Goal: Task Accomplishment & Management: Manage account settings

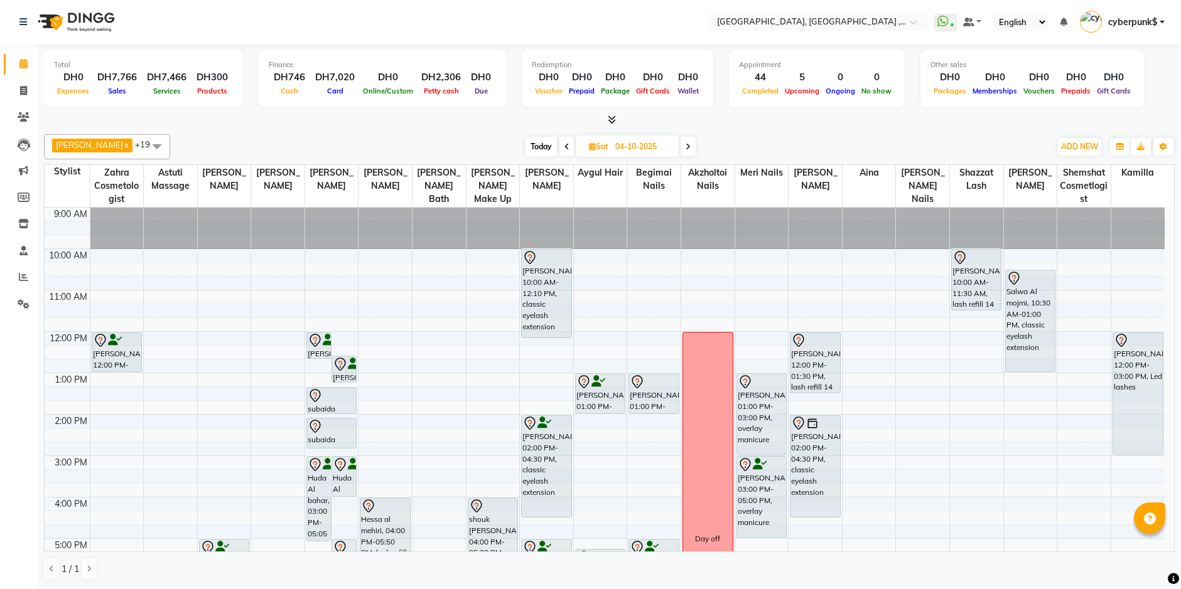
click at [619, 151] on input "04-10-2025" at bounding box center [642, 146] width 63 height 19
select select "10"
select select "2025"
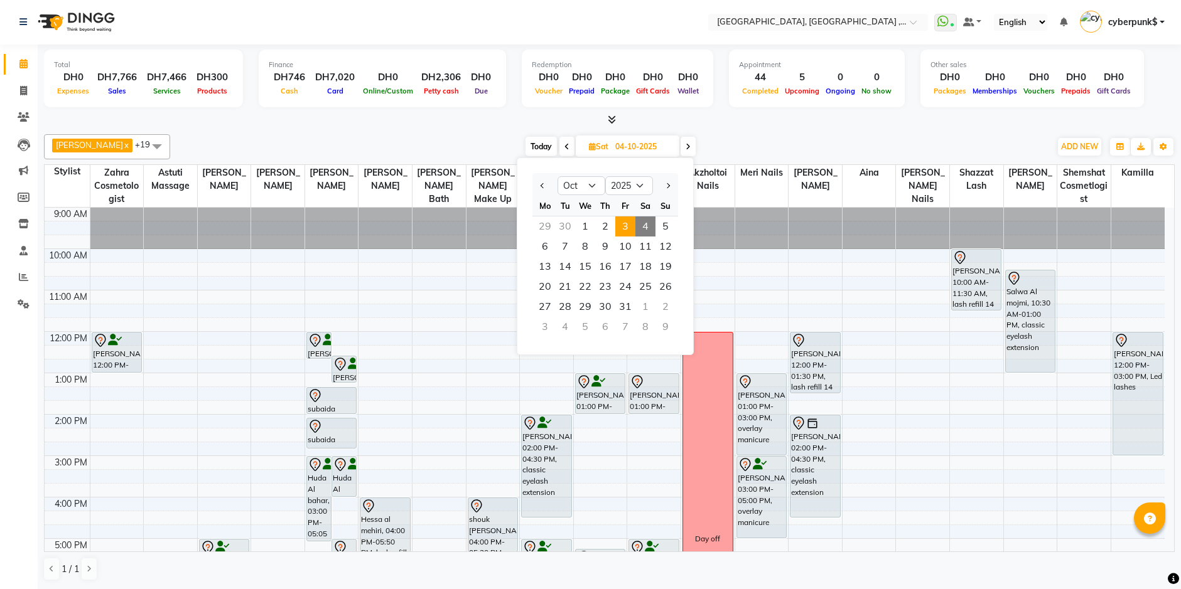
click at [626, 226] on span "3" at bounding box center [625, 227] width 20 height 20
type input "03-10-2025"
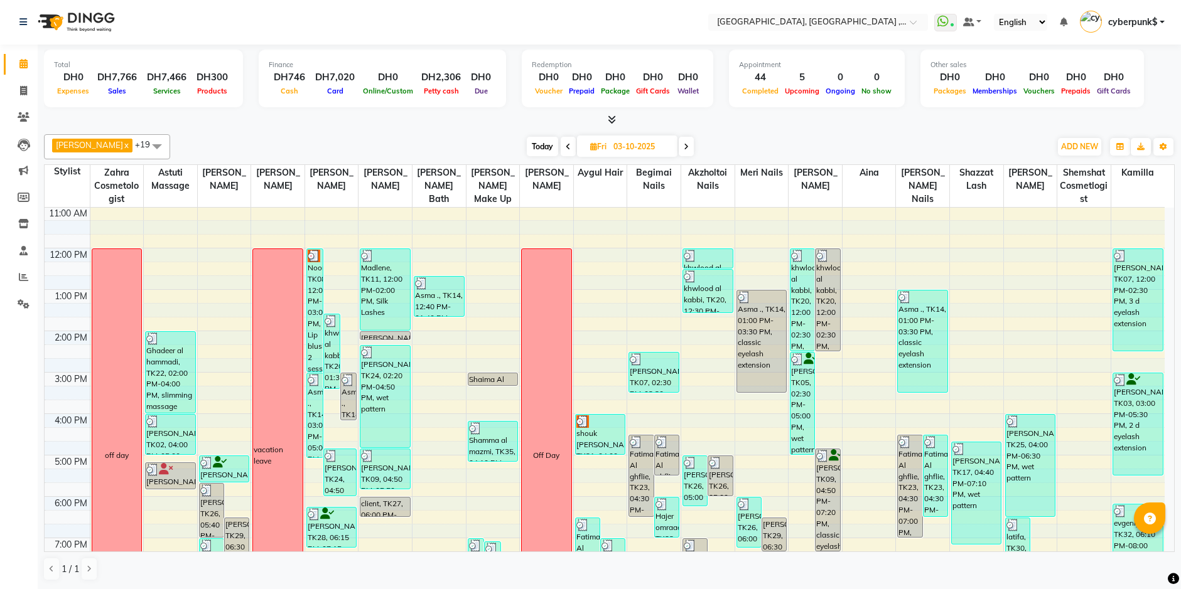
scroll to position [277, 0]
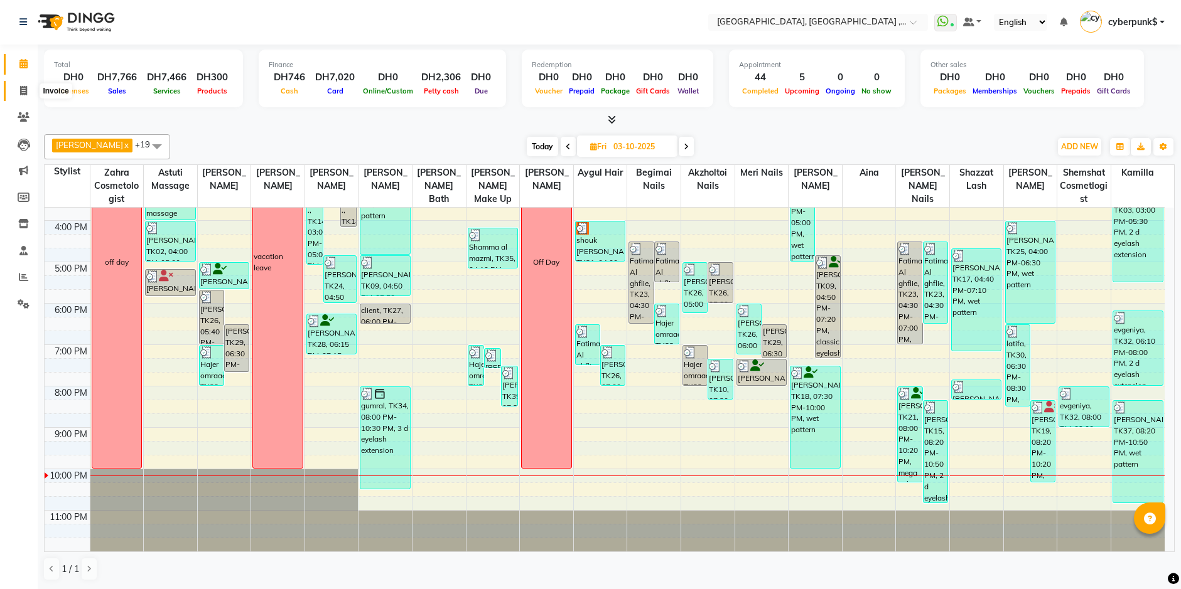
click at [22, 90] on icon at bounding box center [23, 90] width 7 height 9
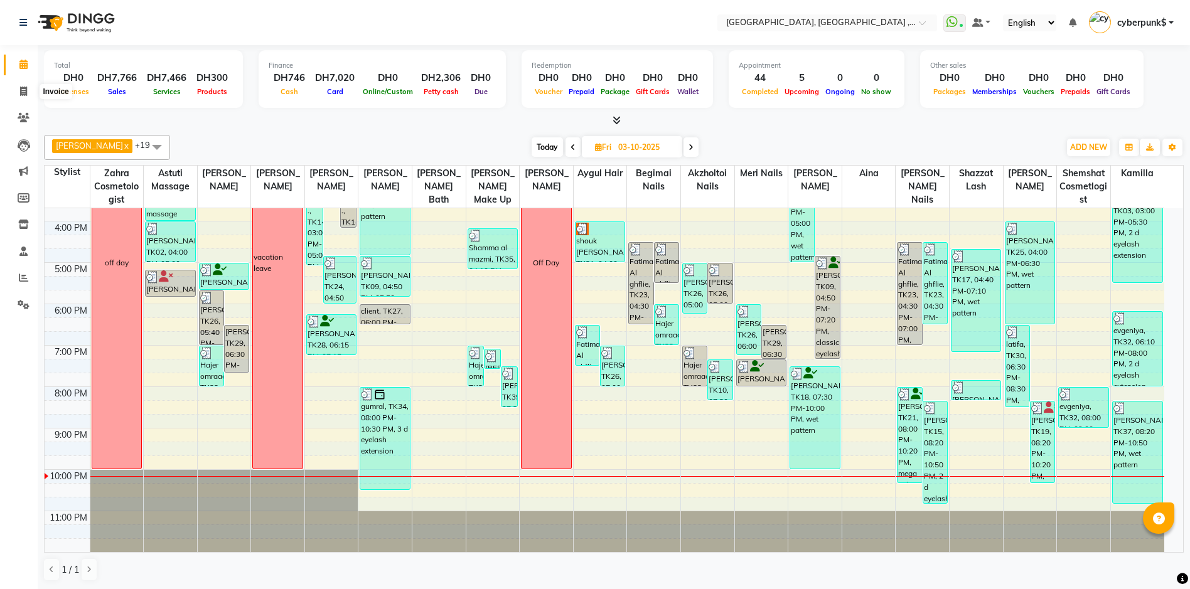
select select "service"
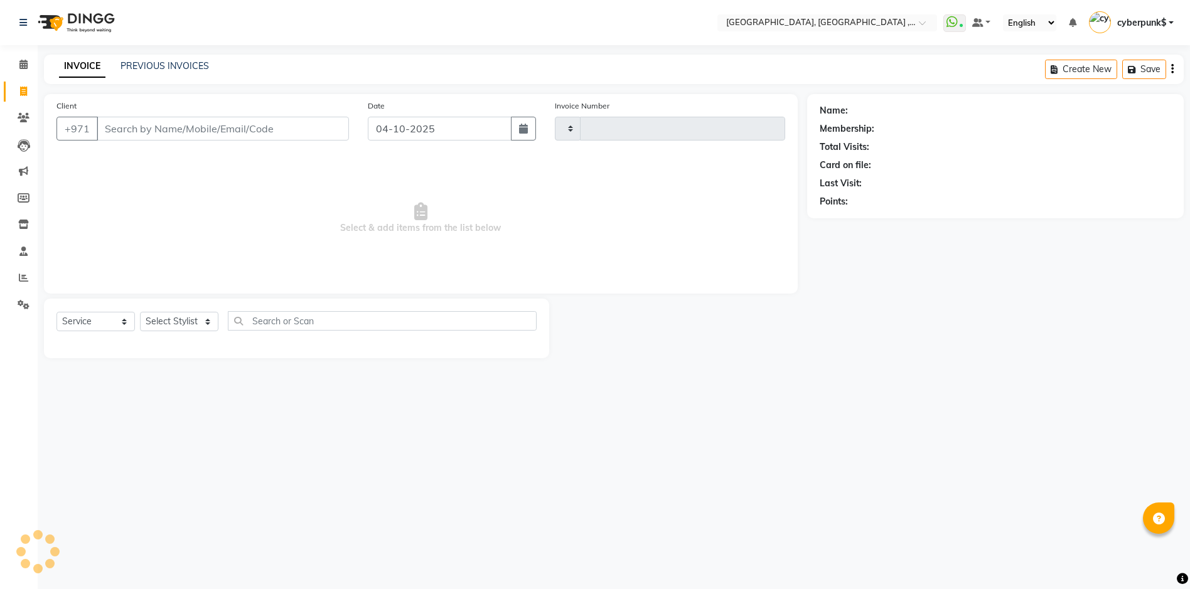
type input "5470"
select select "3838"
click at [166, 65] on link "PREVIOUS INVOICES" at bounding box center [165, 65] width 88 height 11
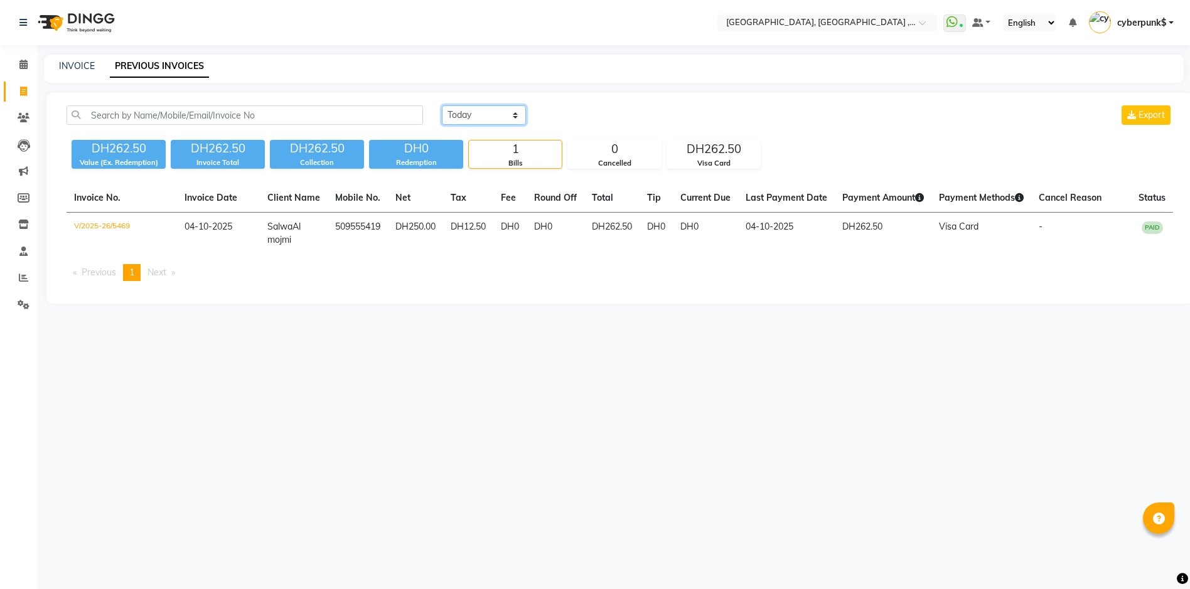
click at [488, 111] on select "Today Yesterday Custom Range" at bounding box center [484, 114] width 84 height 19
select select "yesterday"
click at [442, 105] on select "Today Yesterday Custom Range" at bounding box center [484, 114] width 84 height 19
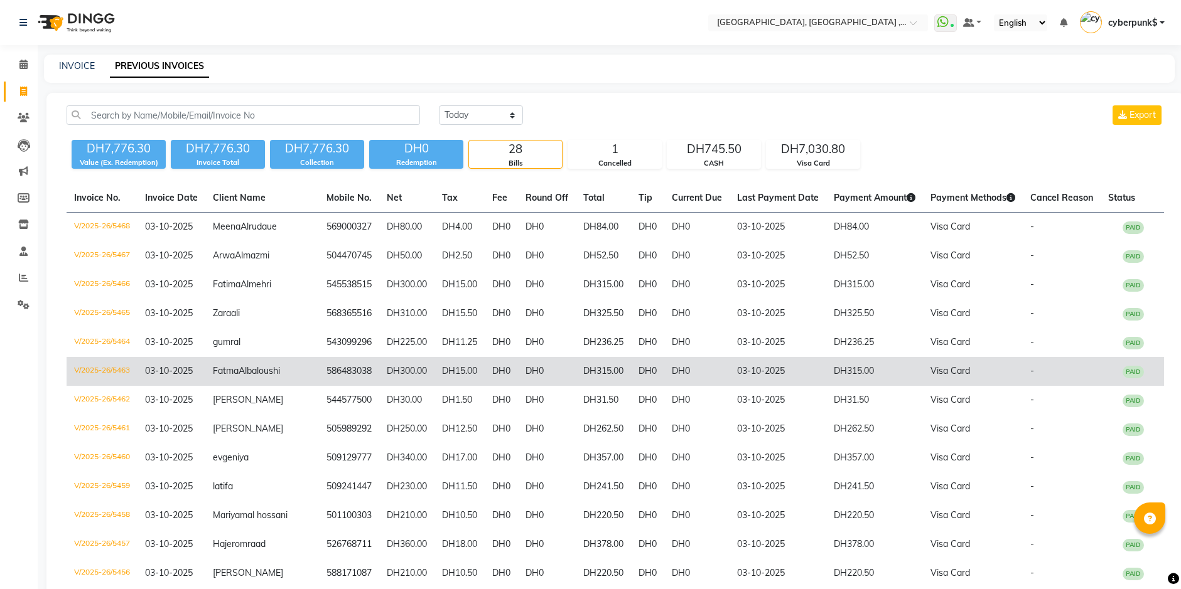
click at [239, 377] on span "Fatma" at bounding box center [226, 370] width 26 height 11
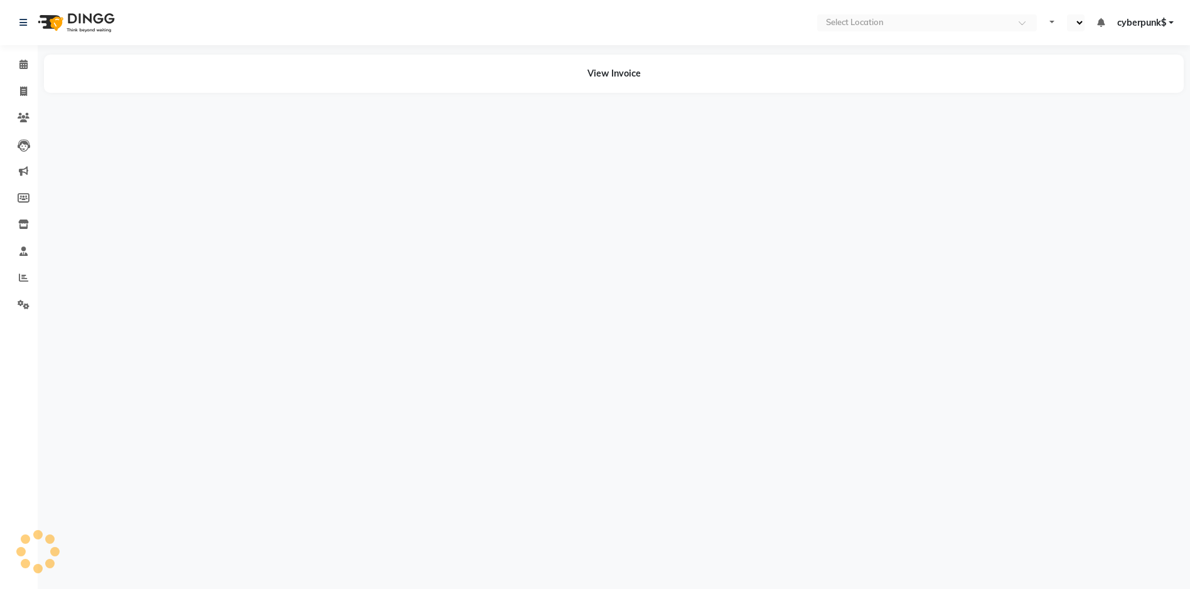
select select "en"
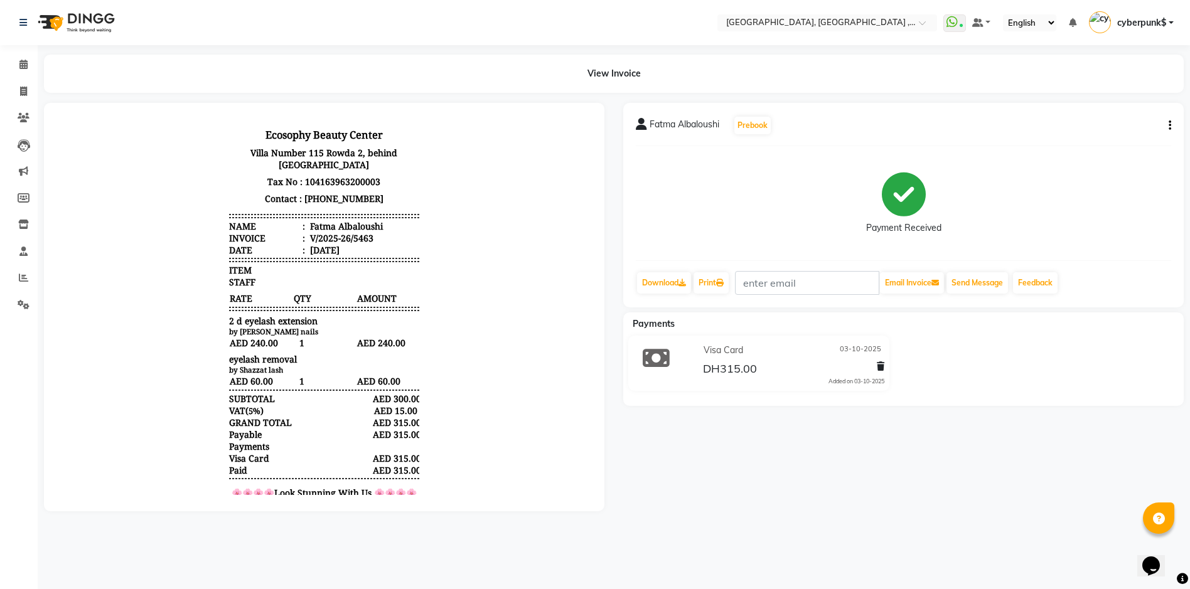
click at [1172, 127] on div "Fatma Albaloushi Prebook Payment Received Download Print Email Invoice Send Mes…" at bounding box center [903, 205] width 560 height 205
click at [1171, 127] on div "Fatma Albaloushi Prebook Payment Received Download Print Email Invoice Send Mes…" at bounding box center [903, 205] width 560 height 205
click at [1170, 126] on icon "button" at bounding box center [1170, 126] width 3 height 1
click at [1115, 149] on div "Edit Invoice" at bounding box center [1086, 149] width 129 height 16
select select "service"
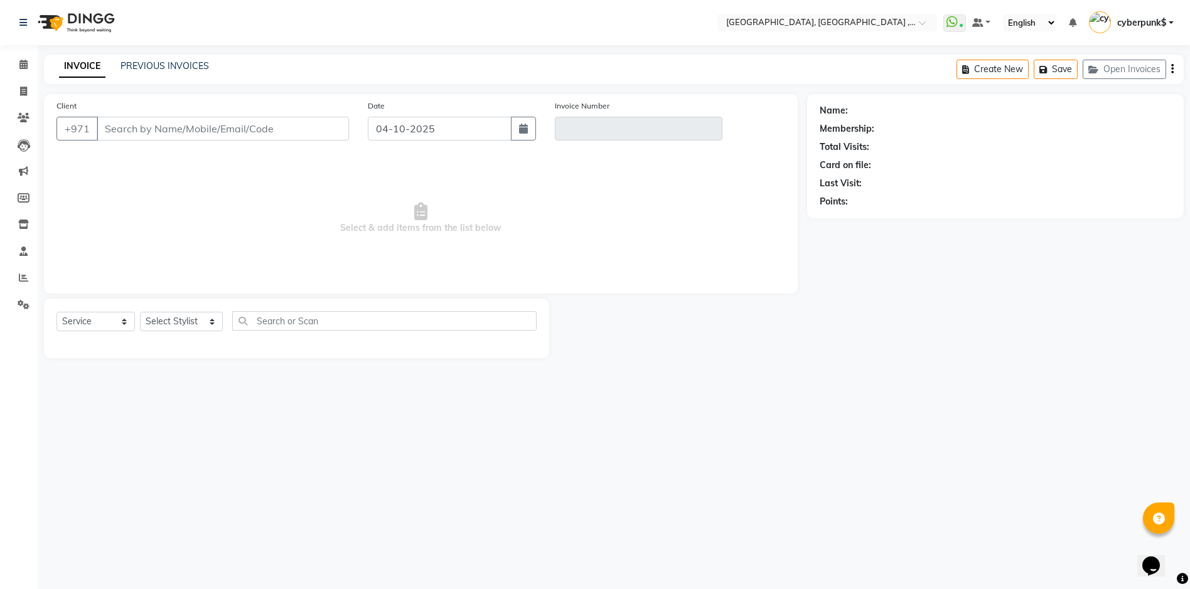
type input "586483038"
type input "V/2025-26/5463"
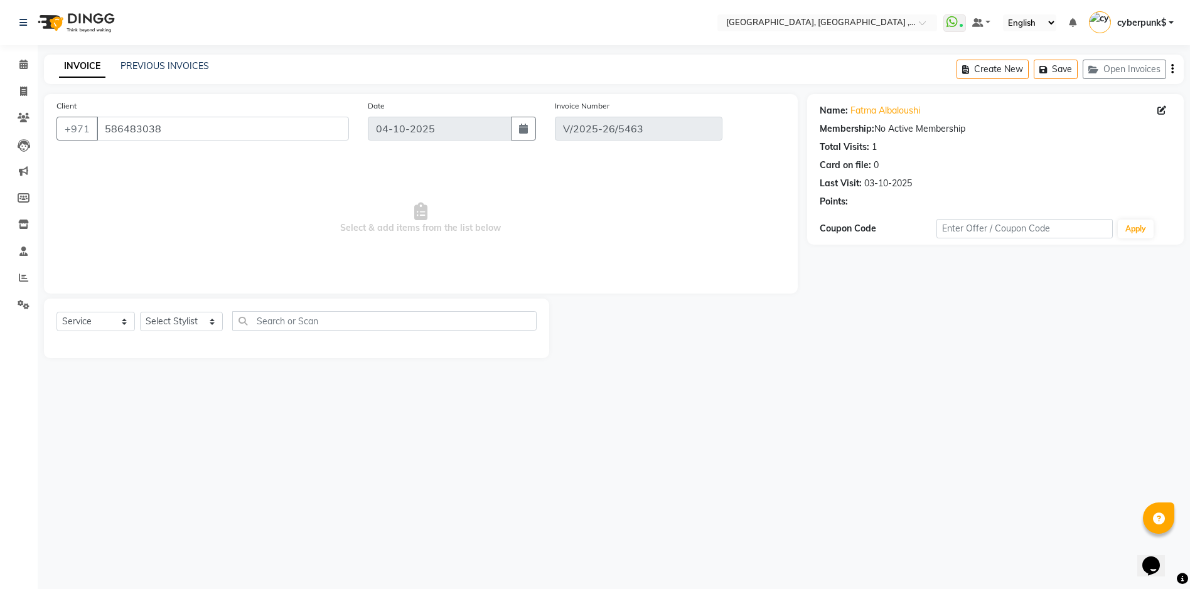
type input "03-10-2025"
select select "select"
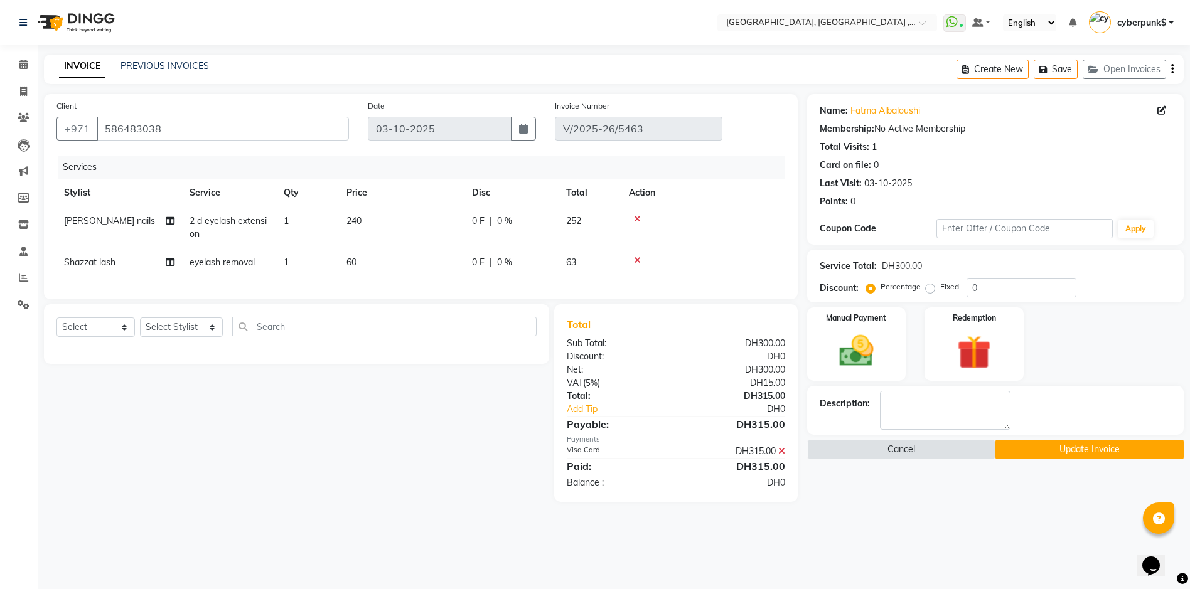
click at [103, 222] on span "[PERSON_NAME] nails" at bounding box center [109, 220] width 91 height 11
select select "90136"
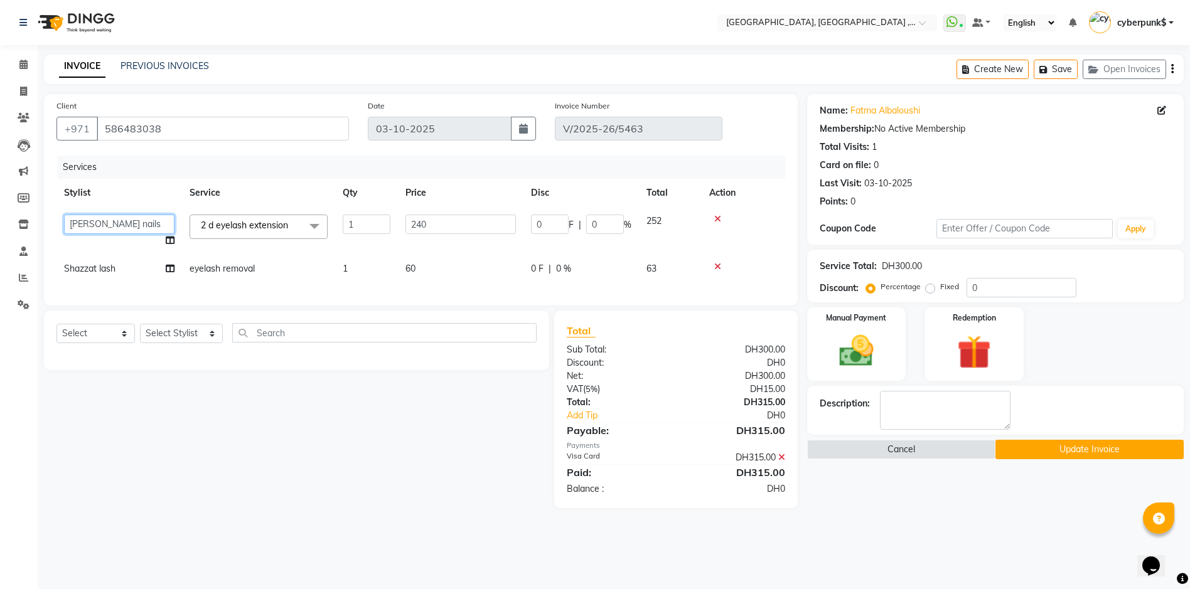
click at [126, 225] on select "[PERSON_NAME] [PERSON_NAME] nails [PERSON_NAME] Astuti massage Aygul hair Begim…" at bounding box center [119, 224] width 110 height 19
select select "90748"
click at [383, 469] on div "Select Service Product Membership Package Voucher Prepaid Gift Card Select Styl…" at bounding box center [292, 410] width 515 height 198
click at [1110, 452] on button "Update Invoice" at bounding box center [1089, 449] width 188 height 19
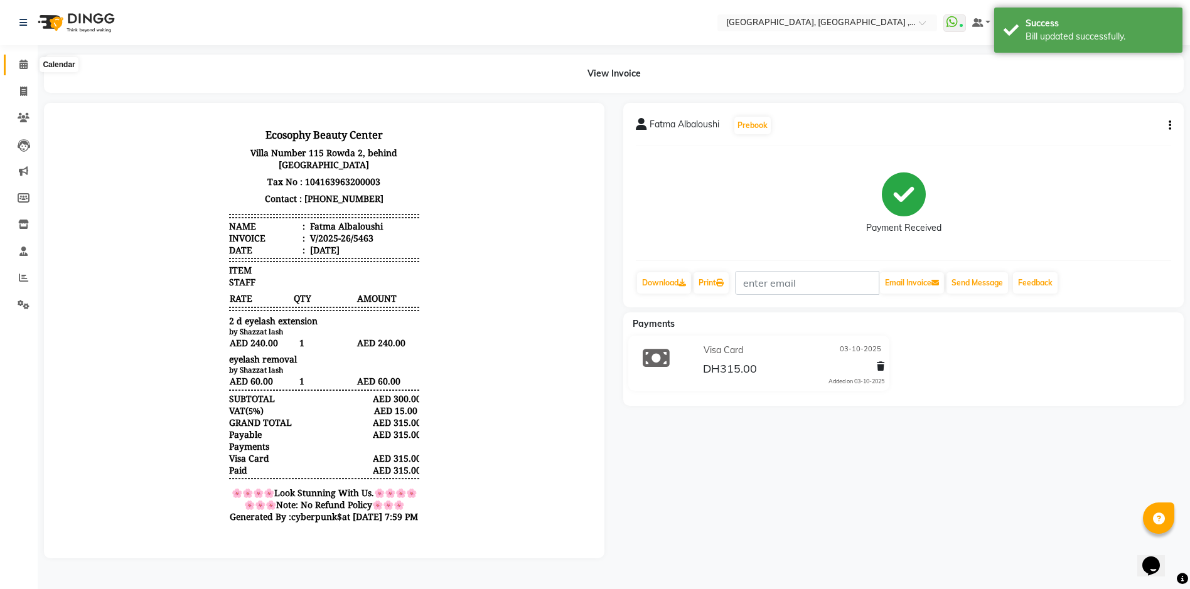
drag, startPoint x: 24, startPoint y: 67, endPoint x: 31, endPoint y: 67, distance: 6.9
click at [24, 67] on icon at bounding box center [23, 64] width 8 height 9
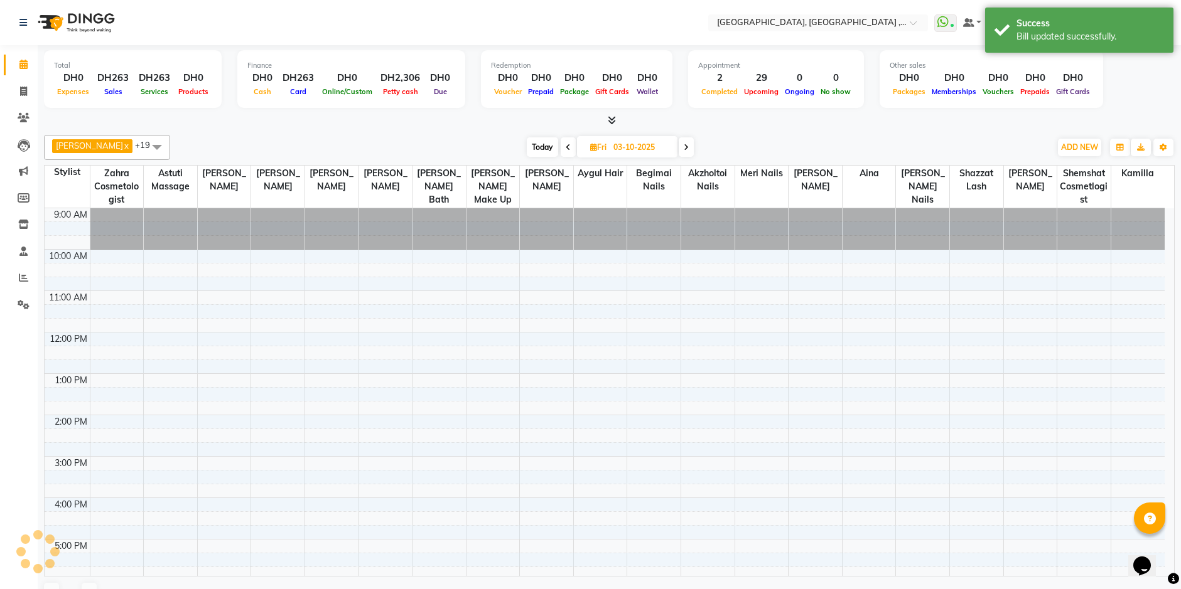
scroll to position [83, 0]
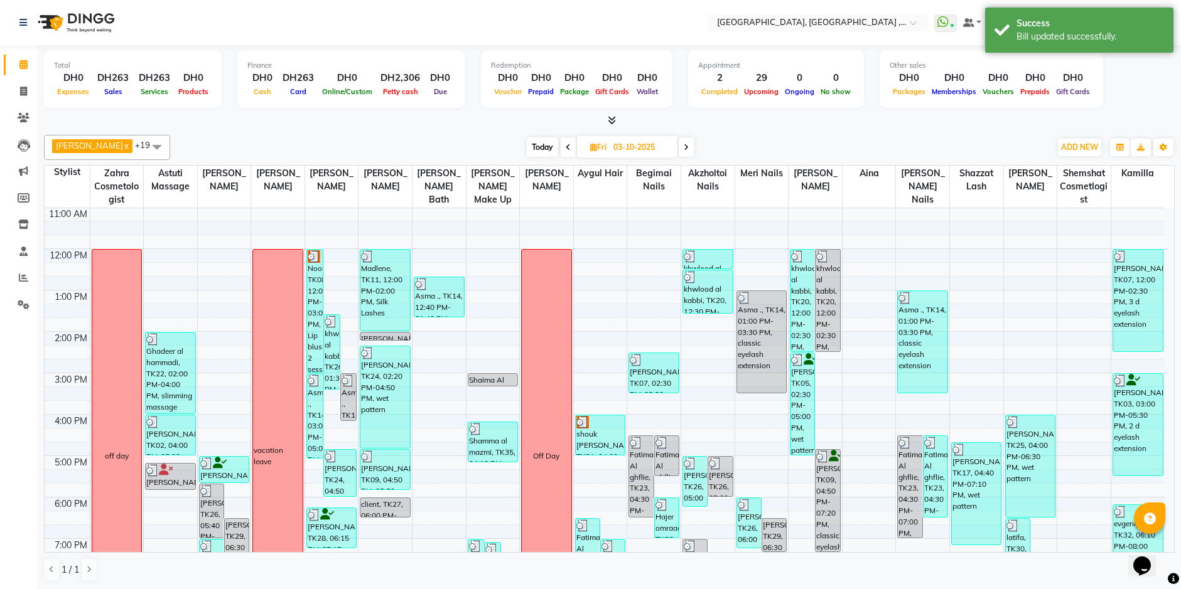
drag, startPoint x: 770, startPoint y: 244, endPoint x: 776, endPoint y: 248, distance: 7.7
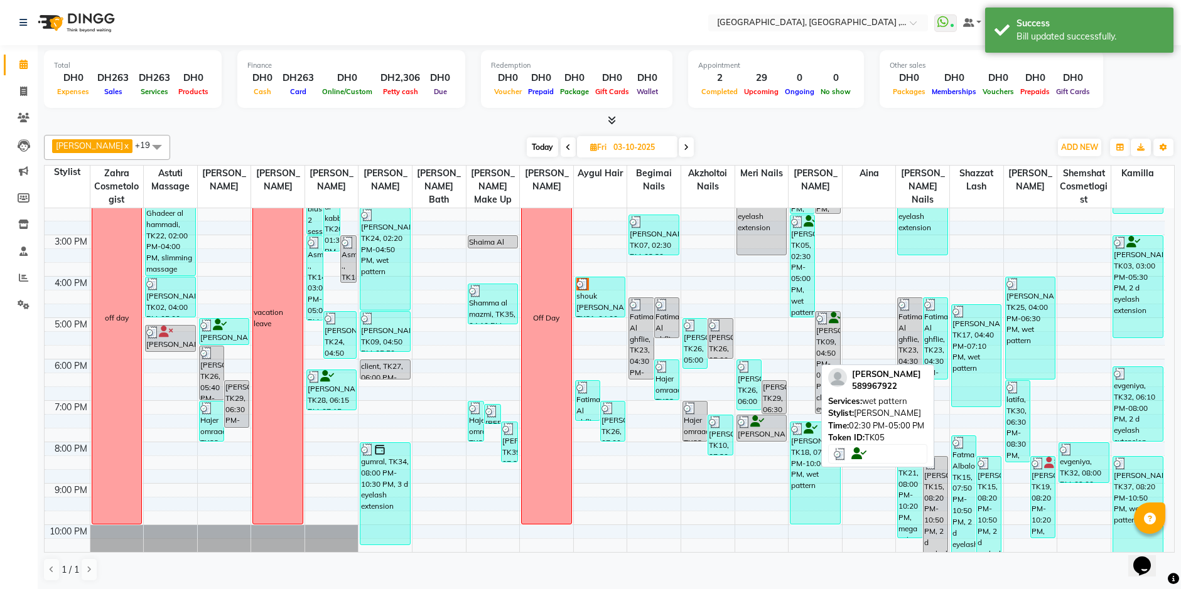
scroll to position [277, 0]
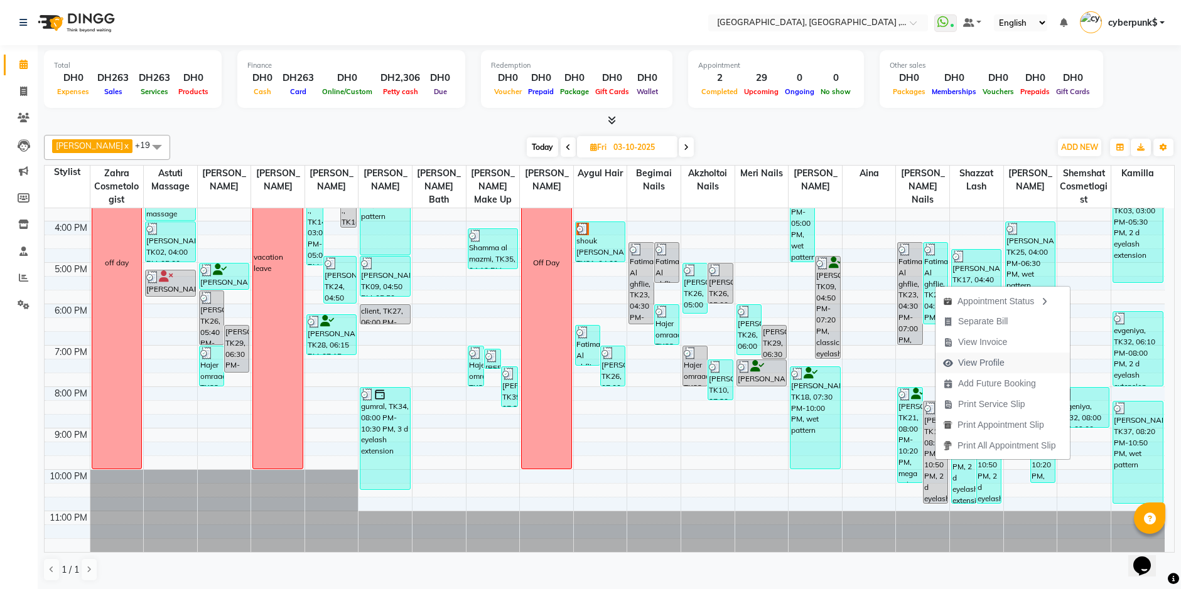
click at [981, 360] on span "View Profile" at bounding box center [981, 363] width 46 height 13
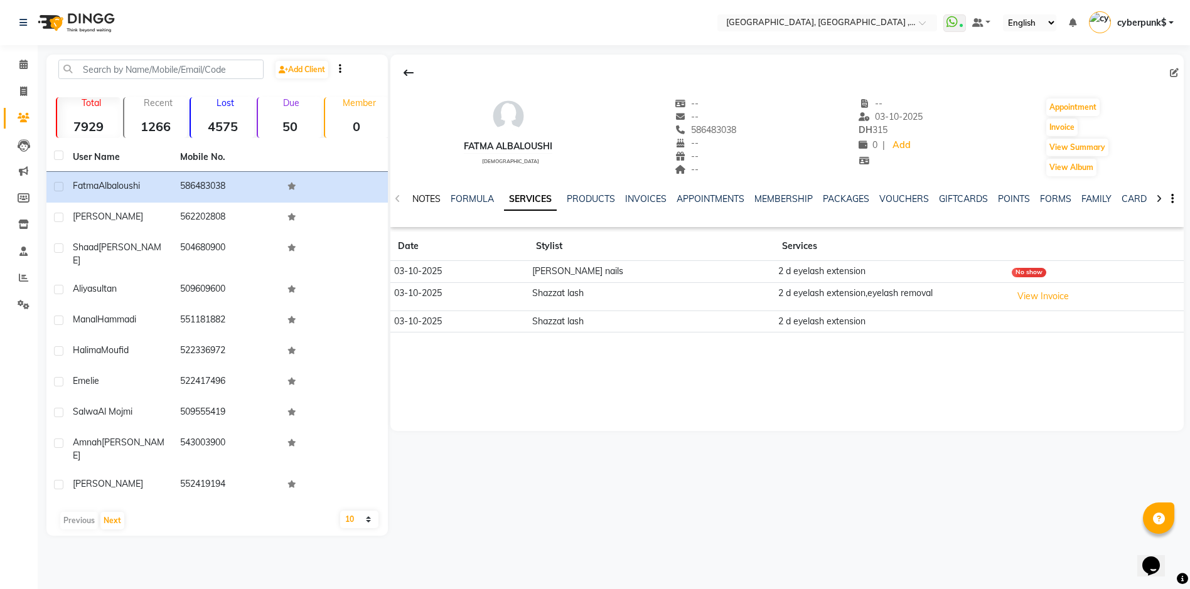
click at [429, 197] on link "NOTES" at bounding box center [426, 198] width 28 height 11
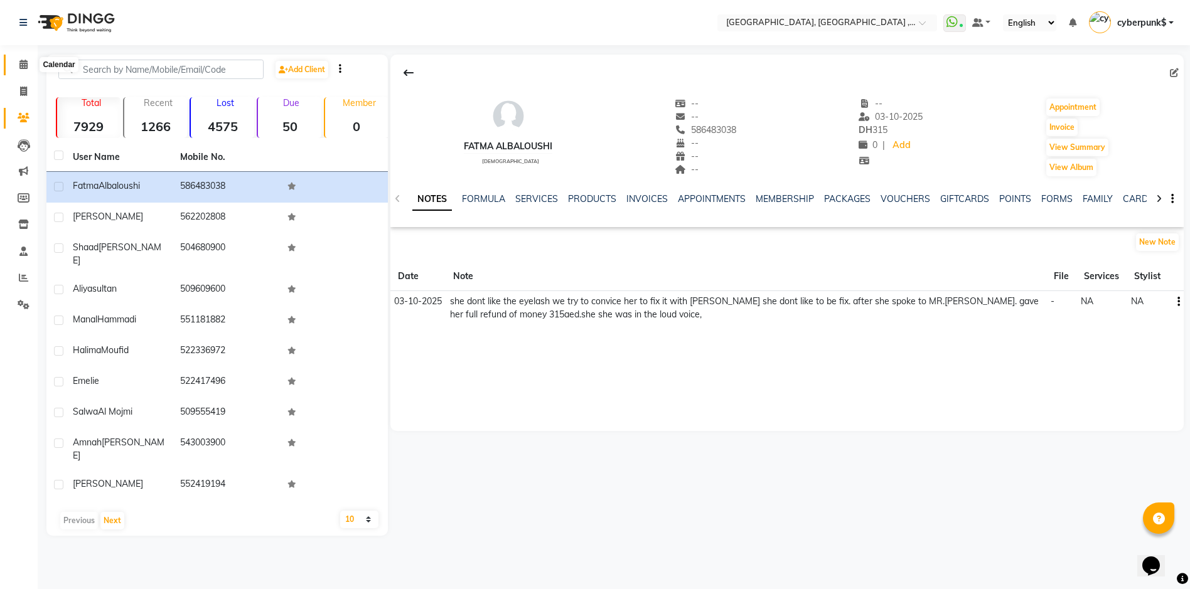
click at [23, 64] on icon at bounding box center [23, 64] width 8 height 9
